Goal: Task Accomplishment & Management: Use online tool/utility

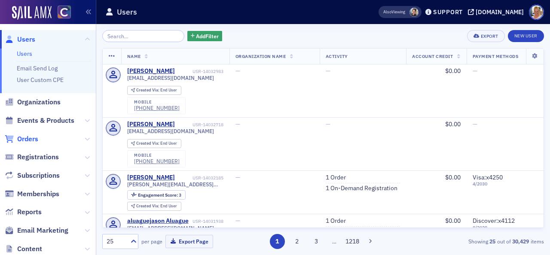
click at [34, 138] on span "Orders" at bounding box center [27, 139] width 21 height 9
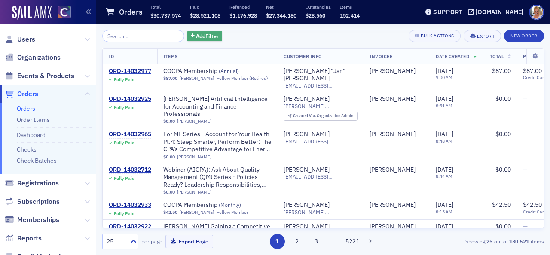
click at [198, 34] on span "Add Filter" at bounding box center [207, 36] width 23 height 8
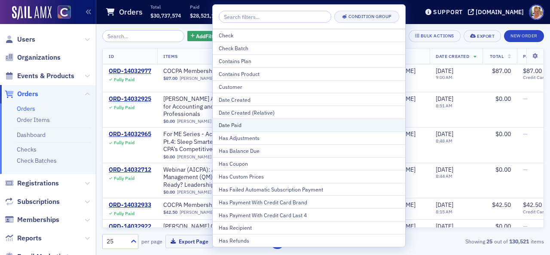
click at [230, 124] on div "Date Paid" at bounding box center [309, 125] width 181 height 8
select select "8"
select select "2025"
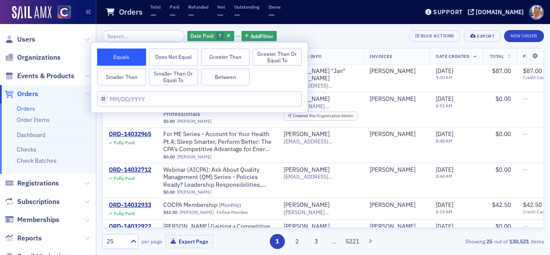
click at [260, 59] on button "Greater Than or Equal To" at bounding box center [277, 57] width 49 height 17
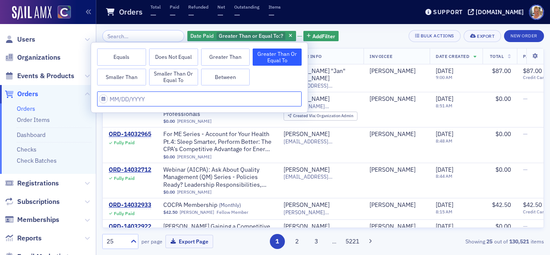
click at [151, 98] on input "text" at bounding box center [199, 99] width 205 height 15
select select "8"
select select "2025"
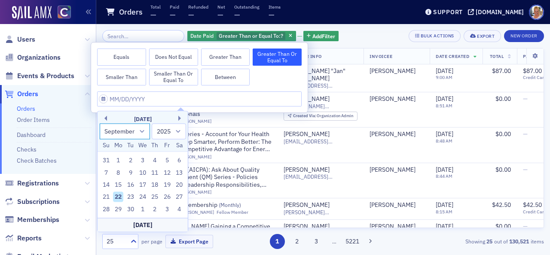
click at [143, 132] on select "January February March April May June July August September October November De…" at bounding box center [125, 131] width 51 height 16
select select "7"
click at [100, 123] on select "January February March April May June July August September October November De…" at bounding box center [125, 131] width 51 height 16
click at [168, 162] on div "1" at bounding box center [167, 161] width 10 height 10
type input "[DATE]"
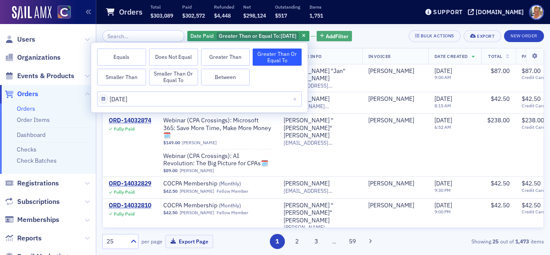
click at [328, 36] on span "Add Filter" at bounding box center [337, 36] width 23 height 8
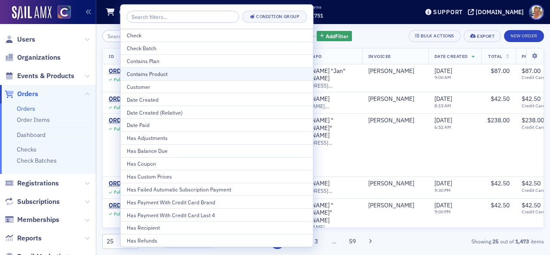
click at [164, 74] on div "Contains Product" at bounding box center [217, 74] width 181 height 8
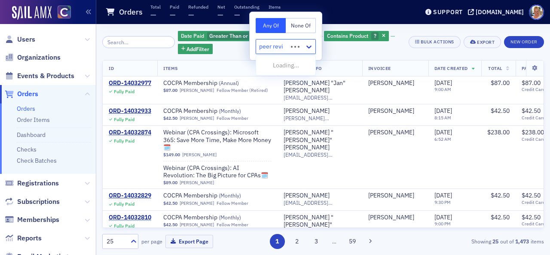
type input "peer review"
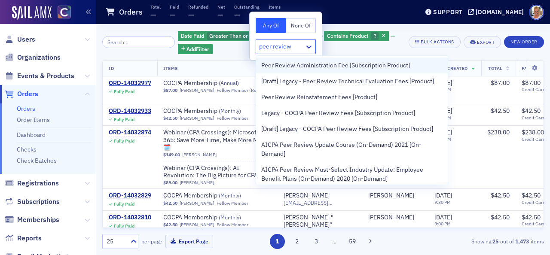
click at [342, 62] on span "Peer Review Administration Fee [Subscription Product]" at bounding box center [335, 65] width 149 height 9
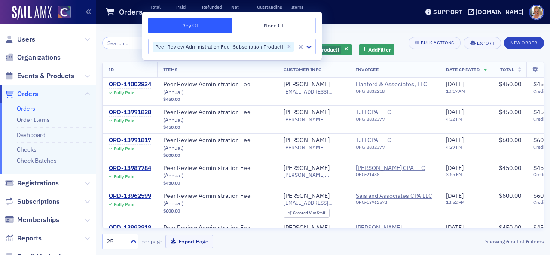
click at [121, 55] on div "Date Paid Greater Than or Equal To : [DATE] and Contains Product Peer Review Ad…" at bounding box center [252, 43] width 301 height 26
